Goal: Use online tool/utility: Use online tool/utility

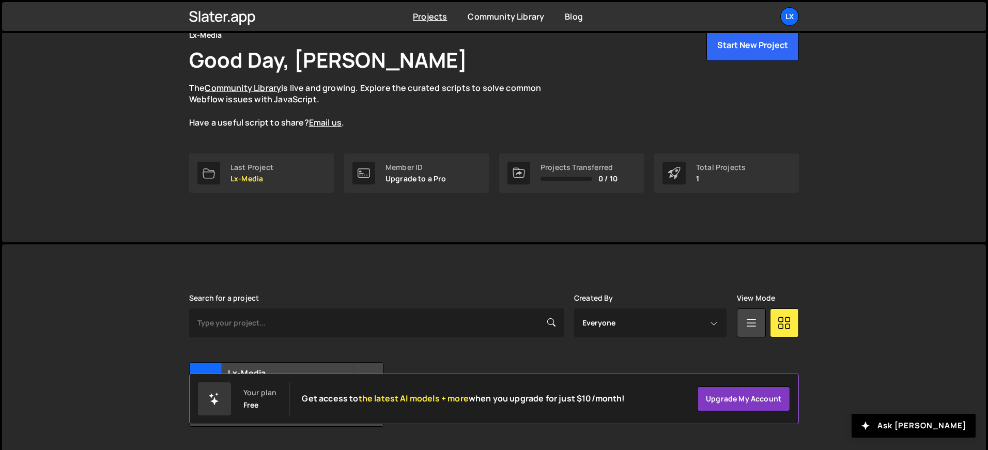
scroll to position [82, 0]
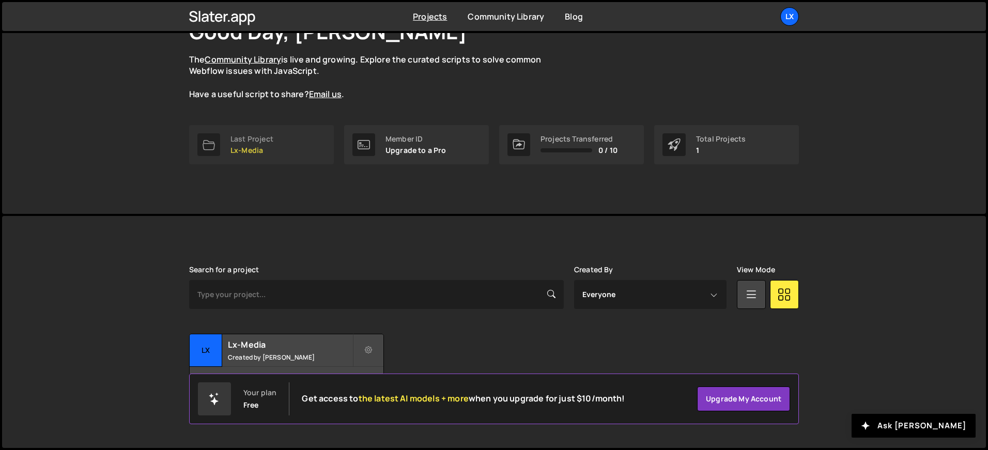
click at [256, 152] on p "Lx-Media" at bounding box center [251, 150] width 43 height 8
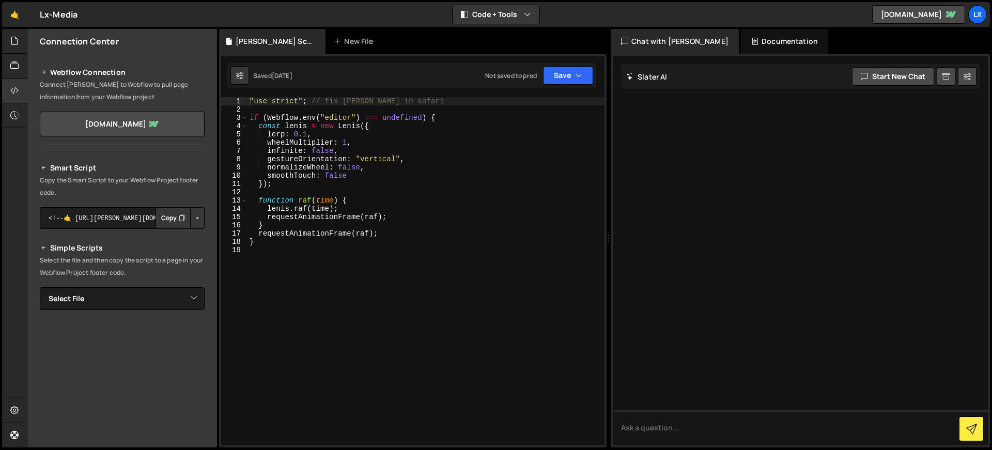
click at [403, 139] on div ""use strict" ; // fix lenis in safari if ( Webflow . env ( "editor" ) === undef…" at bounding box center [426, 279] width 357 height 365
type textarea "wheelMultiplier: 1,9"
click at [16, 73] on div at bounding box center [14, 66] width 25 height 25
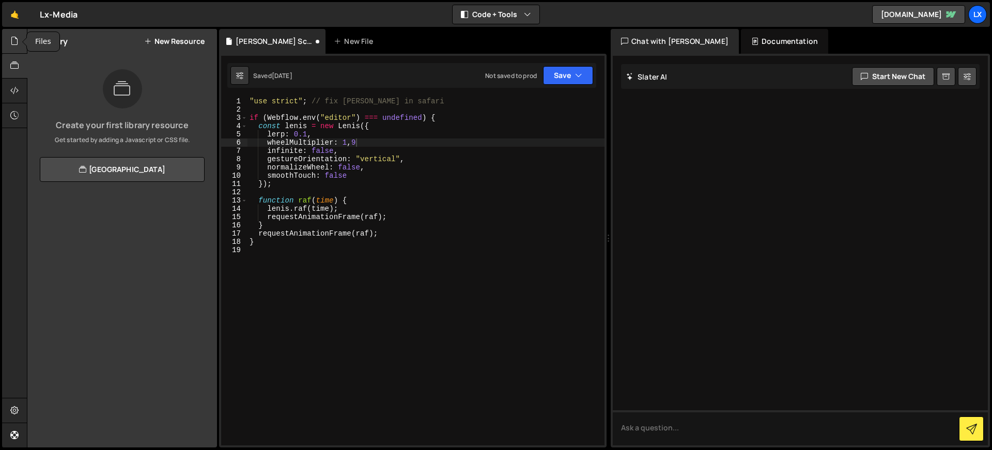
click at [17, 48] on div at bounding box center [14, 41] width 25 height 25
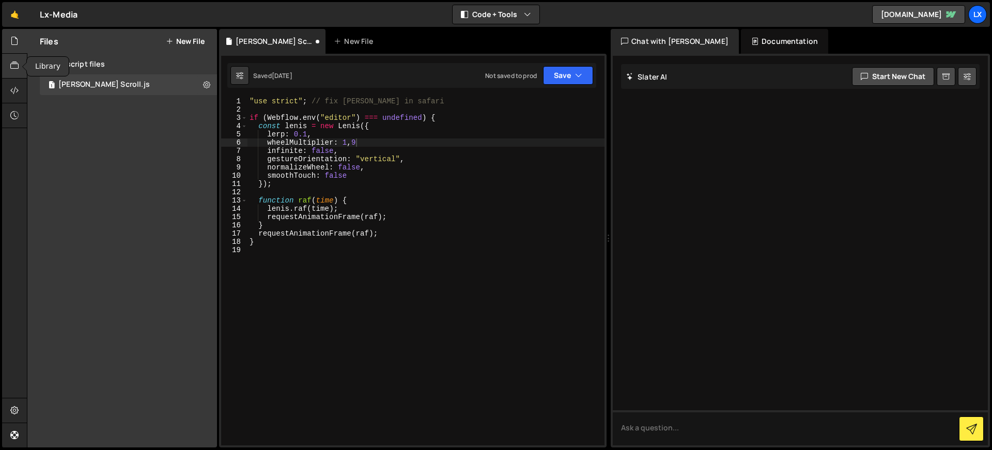
click at [14, 65] on icon at bounding box center [14, 65] width 8 height 11
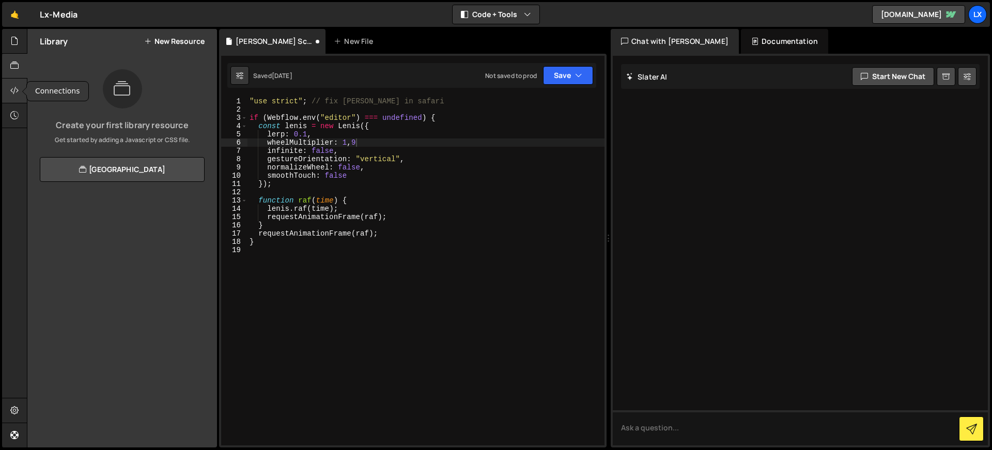
click at [9, 86] on div at bounding box center [14, 91] width 25 height 25
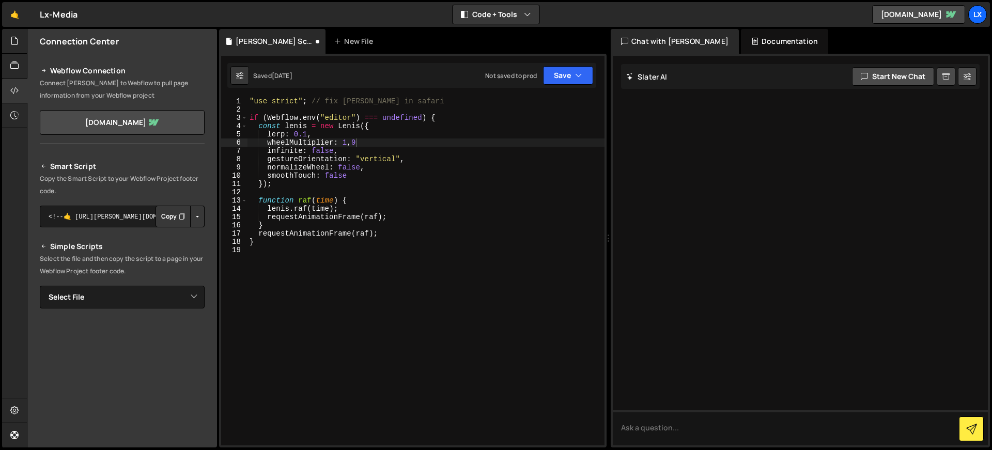
scroll to position [0, 0]
click at [9, 47] on div at bounding box center [14, 41] width 25 height 25
